Goal: Find specific page/section

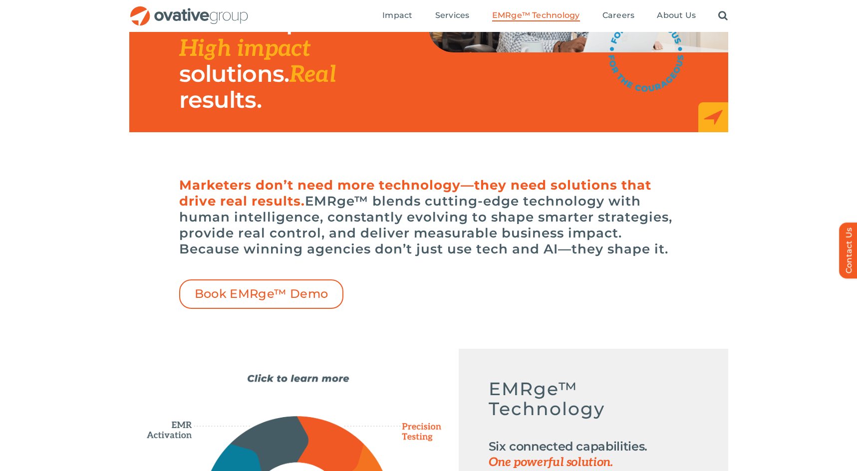
scroll to position [154, 0]
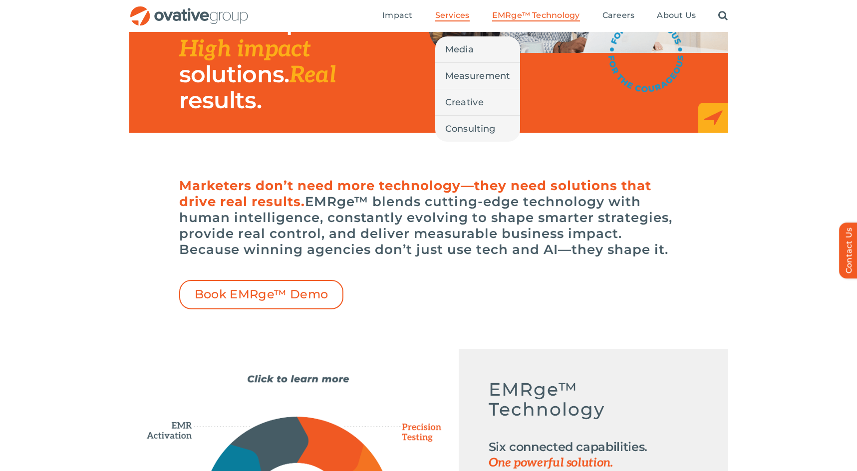
click at [447, 16] on span "Services" at bounding box center [452, 15] width 34 height 10
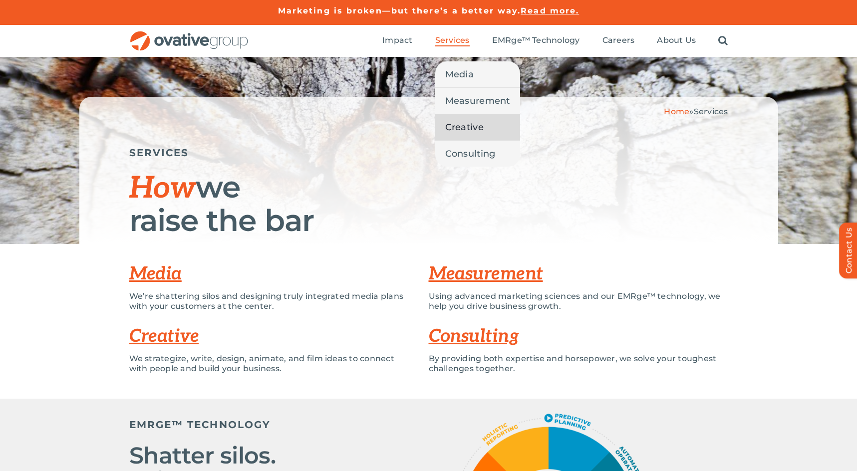
click at [453, 124] on span "Creative" at bounding box center [464, 127] width 38 height 14
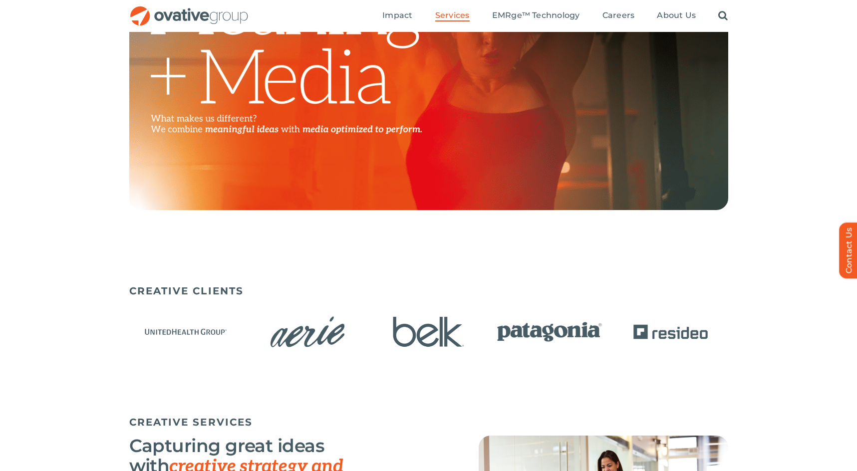
scroll to position [443, 0]
